Goal: Contribute content

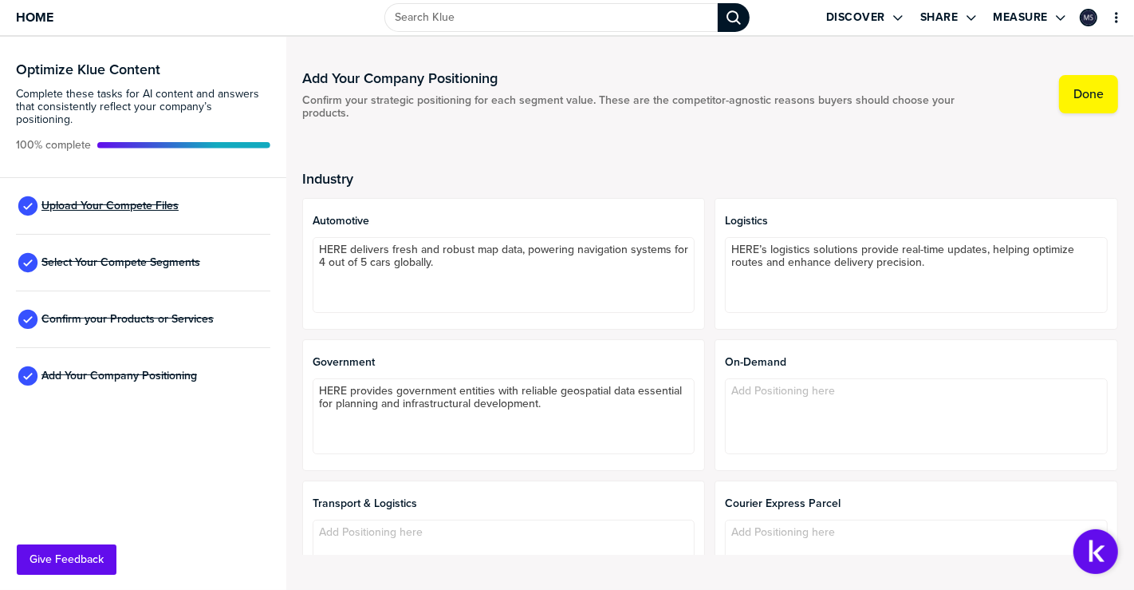
click at [59, 199] on span "Upload Your Compete Files" at bounding box center [109, 205] width 137 height 13
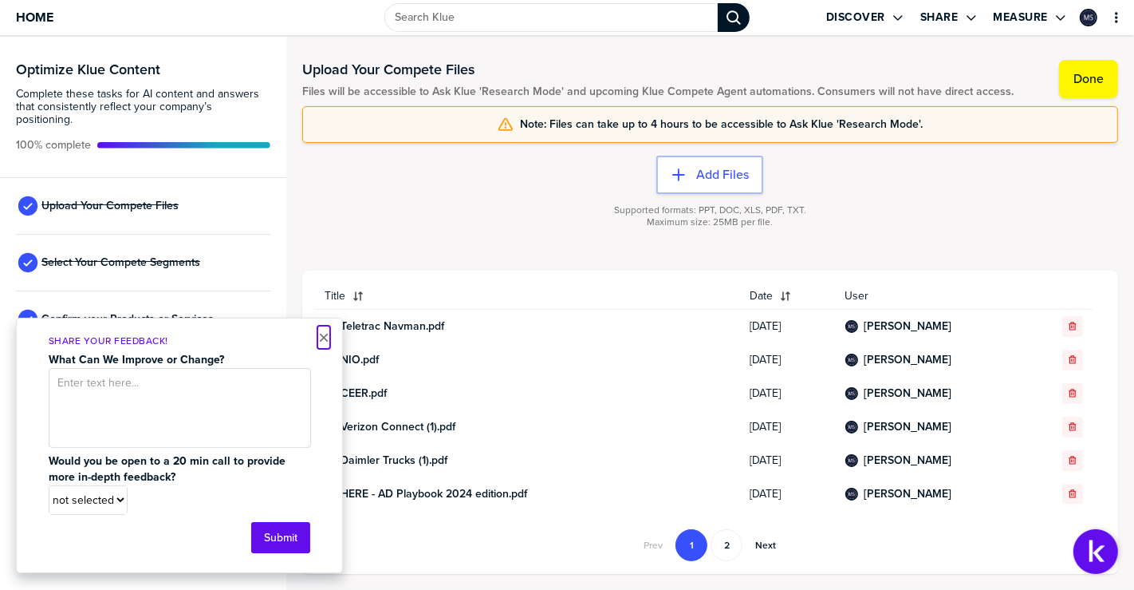
click at [321, 342] on button "×" at bounding box center [323, 337] width 11 height 19
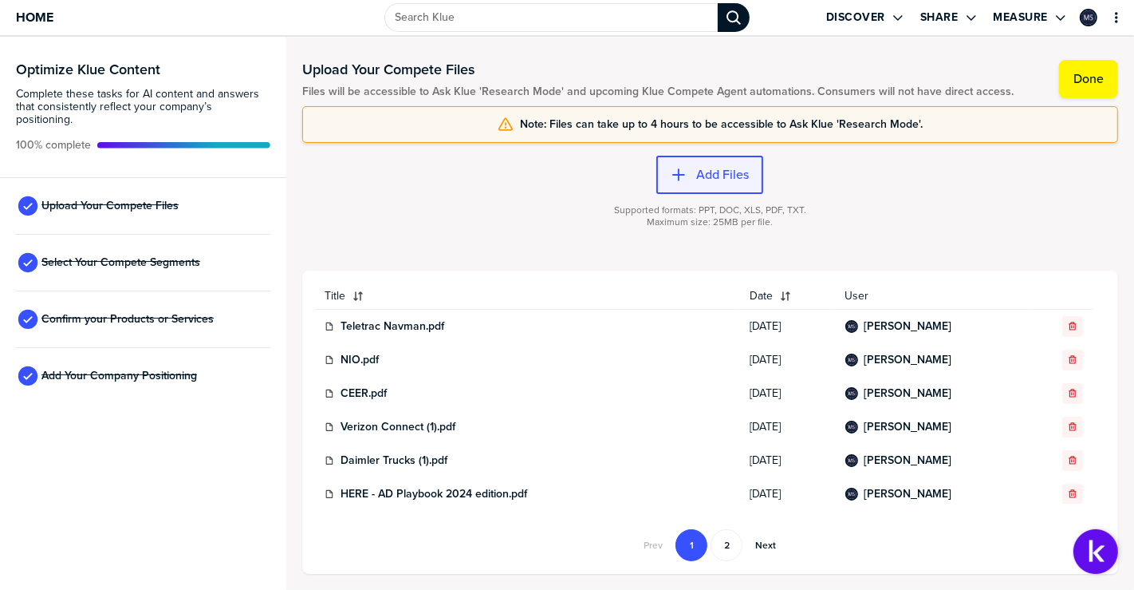
click at [716, 180] on label "Add Files" at bounding box center [722, 175] width 53 height 16
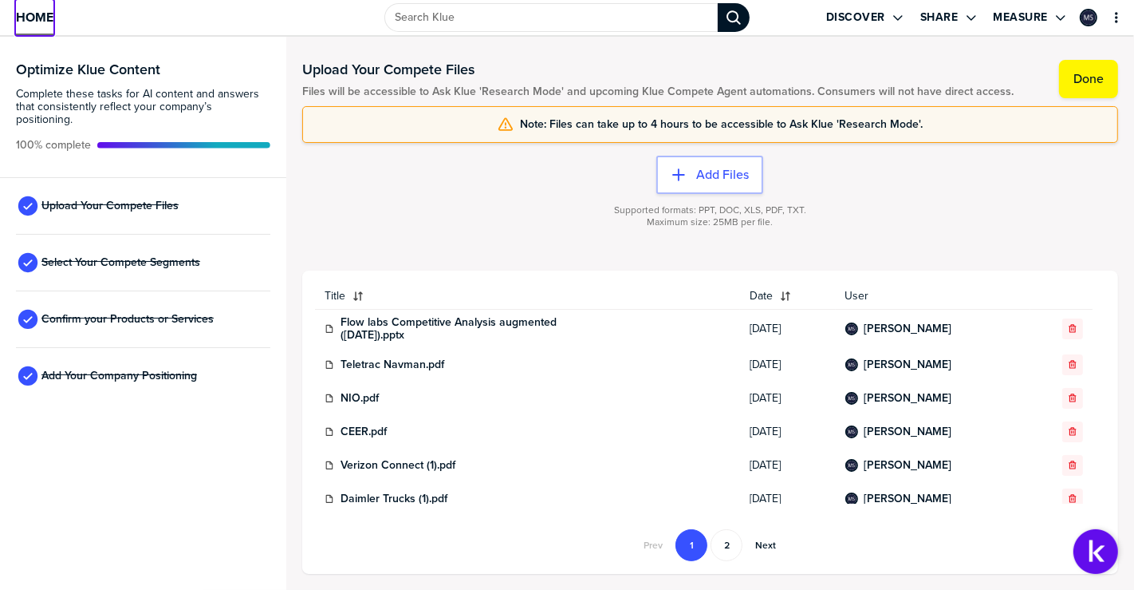
click at [37, 23] on span "Home" at bounding box center [34, 17] width 37 height 14
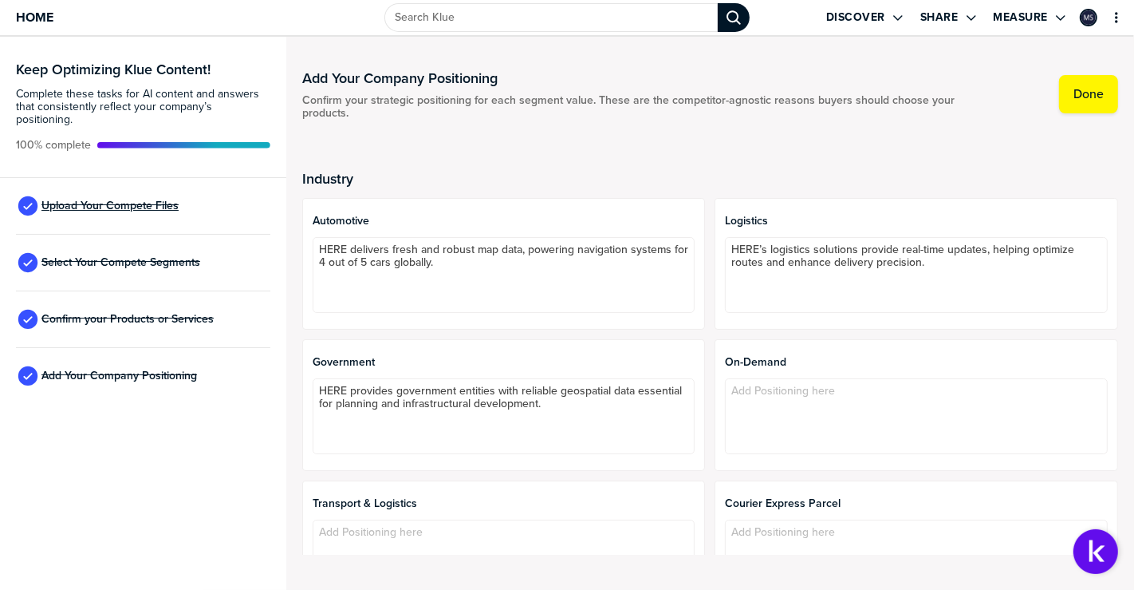
click at [71, 199] on span "Upload Your Compete Files" at bounding box center [109, 205] width 137 height 13
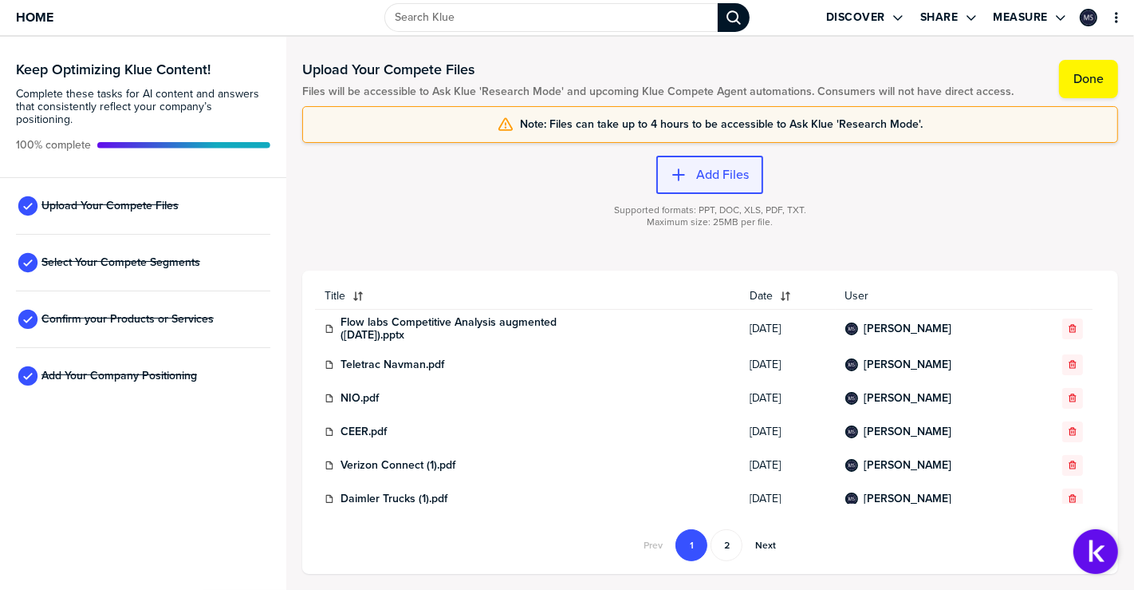
click at [697, 181] on label "Add Files" at bounding box center [722, 175] width 53 height 16
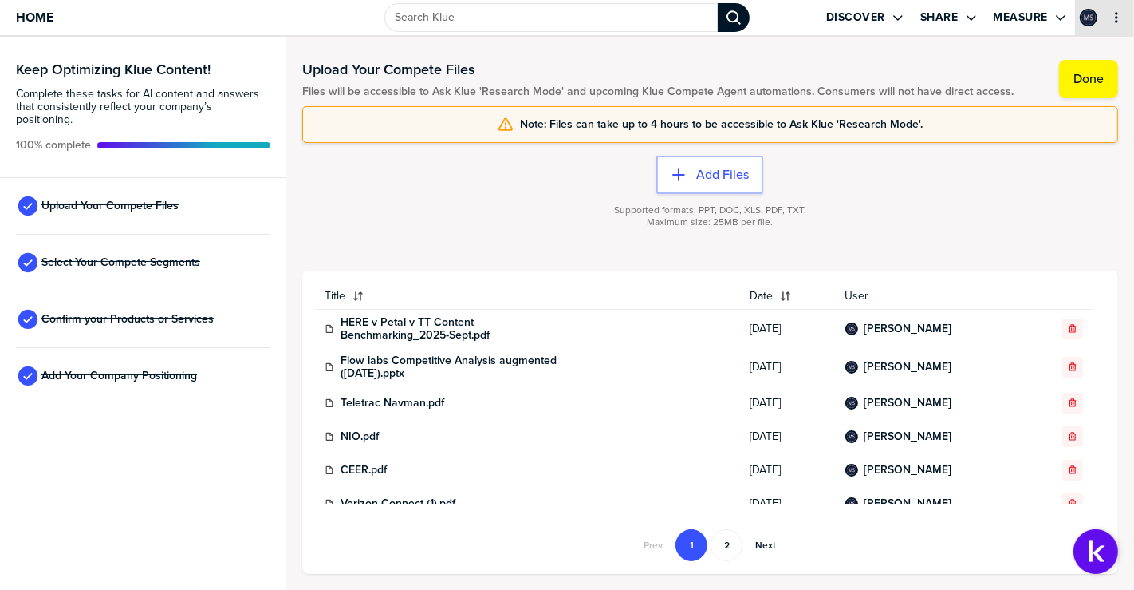
click at [1115, 18] on icon "primary" at bounding box center [1116, 17] width 13 height 13
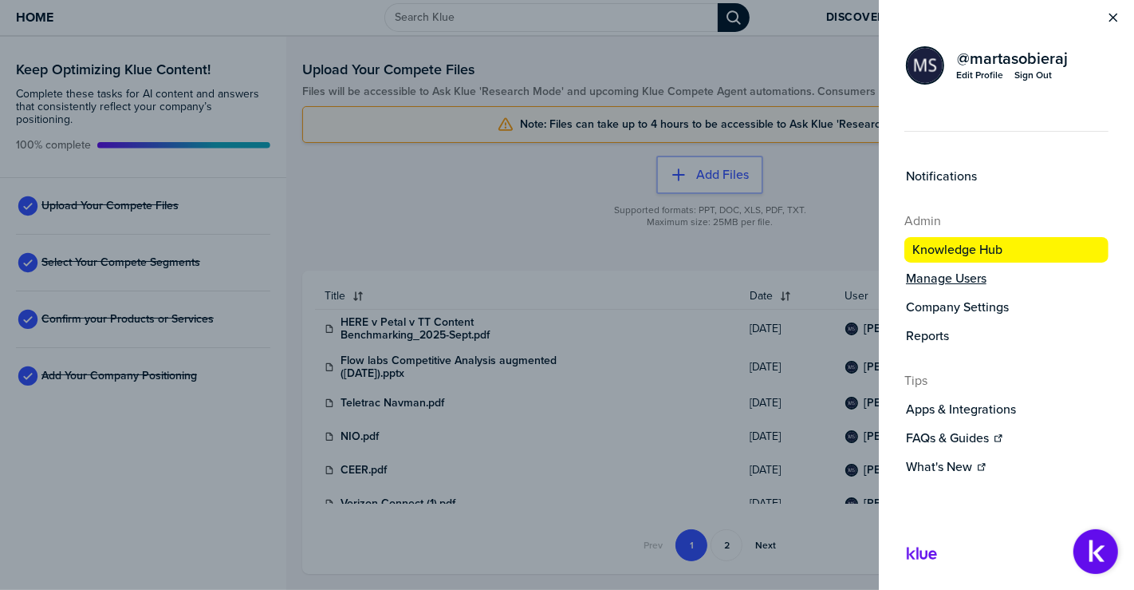
click at [987, 277] on label "Manage Users" at bounding box center [946, 278] width 81 height 16
